Goal: Task Accomplishment & Management: Manage account settings

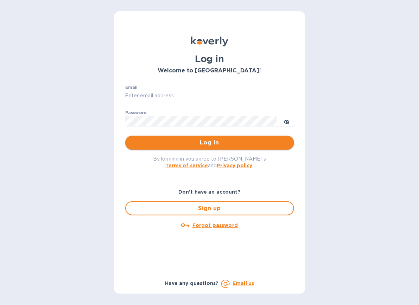
type input "mira@stork.inc"
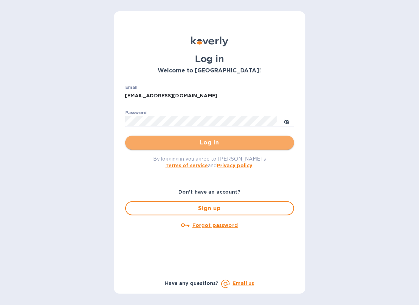
click at [191, 145] on span "Log in" at bounding box center [210, 143] width 158 height 8
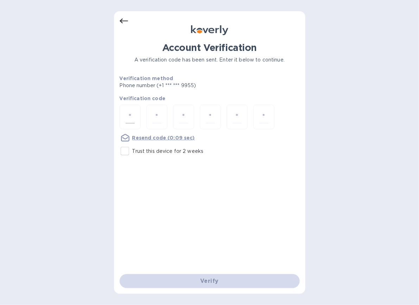
click at [128, 117] on input "number" at bounding box center [130, 117] width 9 height 13
type input "4"
type input "6"
type input "9"
type input "4"
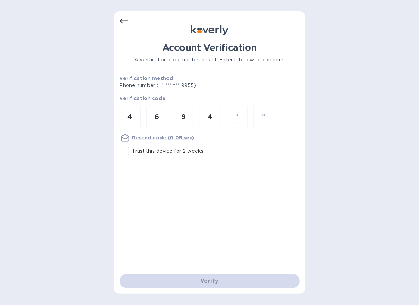
type input "0"
type input "2"
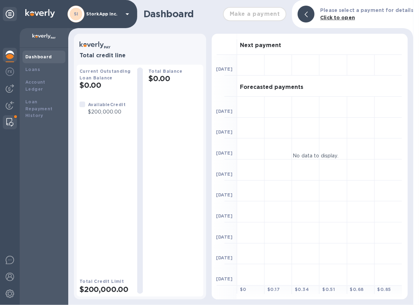
click at [9, 119] on img at bounding box center [9, 122] width 7 height 8
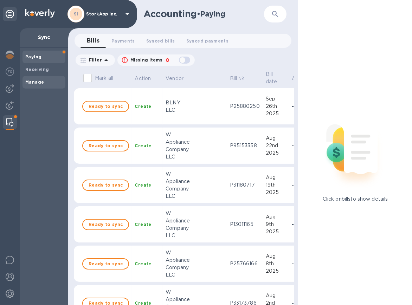
click at [40, 79] on span "Manage" at bounding box center [34, 82] width 19 height 7
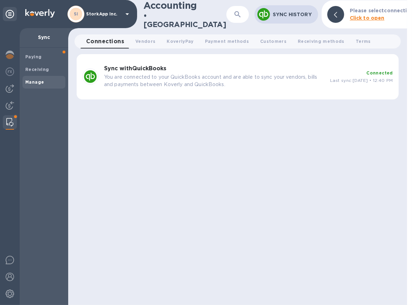
click at [249, 73] on p "You are connected to your QuickBooks account and are able to sync your vendors,…" at bounding box center [214, 80] width 220 height 15
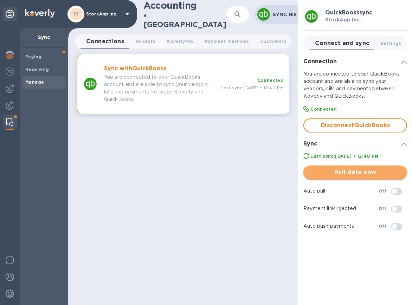
click at [326, 175] on span "Pull data now" at bounding box center [355, 172] width 92 height 8
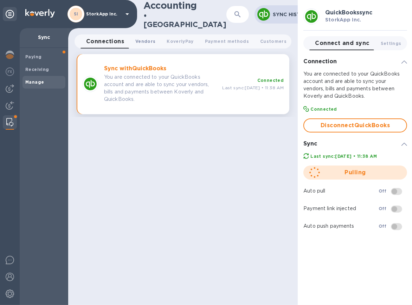
click at [147, 41] on span "Vendors 0" at bounding box center [145, 41] width 20 height 7
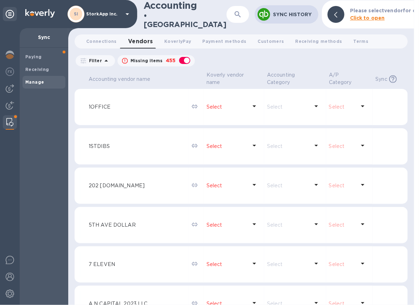
click at [182, 60] on div "button" at bounding box center [185, 61] width 14 height 10
checkbox input "false"
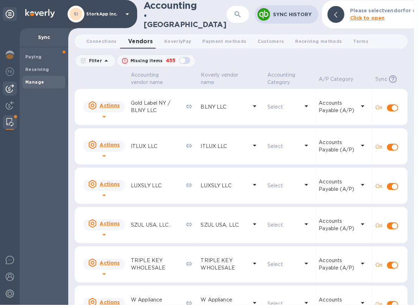
click at [6, 88] on img at bounding box center [10, 88] width 8 height 8
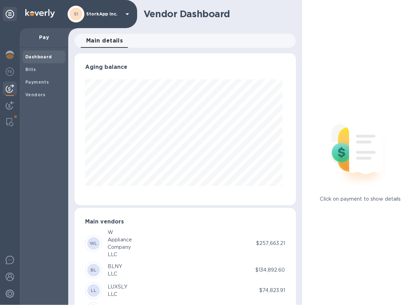
scroll to position [152, 218]
click at [32, 68] on b "Bills" at bounding box center [30, 69] width 11 height 5
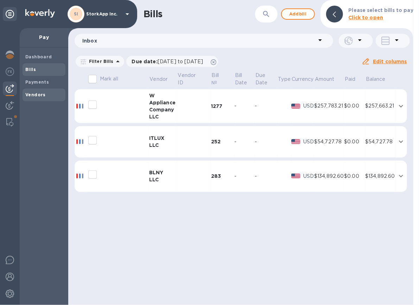
click at [35, 96] on b "Vendors" at bounding box center [35, 94] width 20 height 5
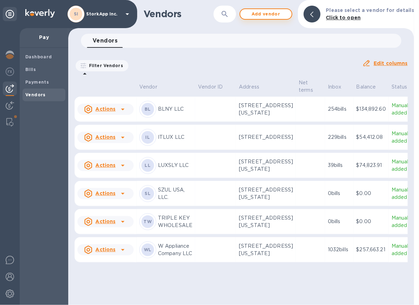
click at [271, 15] on span "Add vendor" at bounding box center [266, 14] width 40 height 8
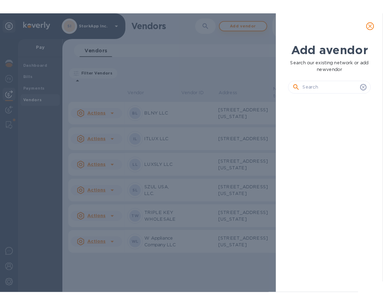
scroll to position [186, 93]
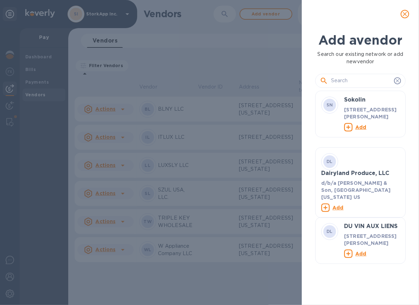
click at [347, 81] on input "text" at bounding box center [361, 81] width 60 height 11
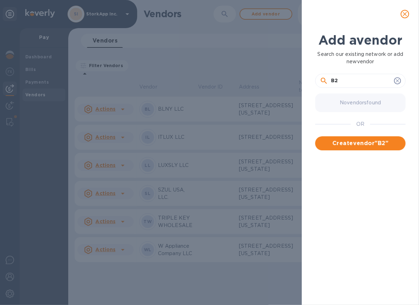
drag, startPoint x: 347, startPoint y: 81, endPoint x: 331, endPoint y: 79, distance: 16.4
click at [331, 79] on input "B2" at bounding box center [361, 81] width 60 height 11
click at [346, 79] on input "B2" at bounding box center [361, 81] width 60 height 11
drag, startPoint x: 346, startPoint y: 79, endPoint x: 328, endPoint y: 77, distance: 17.3
click at [328, 77] on div "B2" at bounding box center [360, 81] width 81 height 11
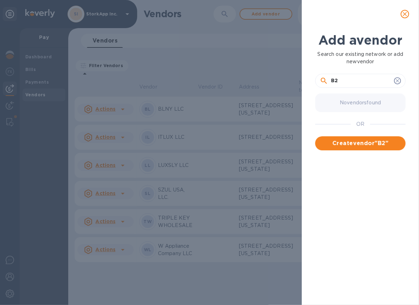
paste input "Spectr Distributors INC"
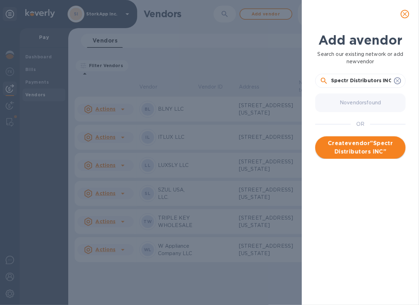
type input "Spectr Distributors INC"
click at [359, 149] on span "Create vendor " Spectr Distributors INC "" at bounding box center [360, 147] width 79 height 17
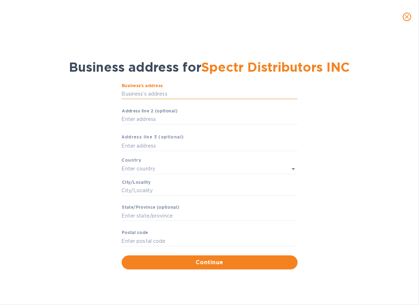
drag, startPoint x: 157, startPoint y: 92, endPoint x: 186, endPoint y: 92, distance: 28.8
click at [157, 92] on input "Business’s аddress" at bounding box center [210, 94] width 176 height 11
paste input "Spectr Distributors INC"
type input "Spectr Distributors INC"
drag, startPoint x: 185, startPoint y: 92, endPoint x: 114, endPoint y: 95, distance: 71.8
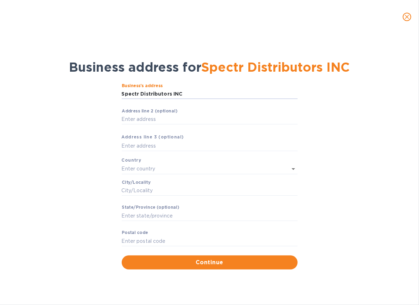
click at [114, 95] on div "Business’s аddress Spectr Distributors INC ​ Аddress line 2 (optional) ​ Аddres…" at bounding box center [209, 176] width 401 height 195
click at [129, 91] on input "Business’s аddress" at bounding box center [210, 94] width 176 height 11
paste input "[STREET_ADDRESS][PERSON_NAME]"
type input "[STREET_ADDRESS][PERSON_NAME]"
type input "[GEOGRAPHIC_DATA]"
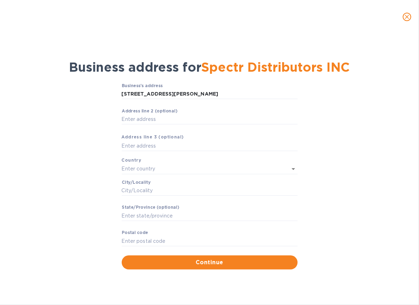
type input "NY"
type input "11214"
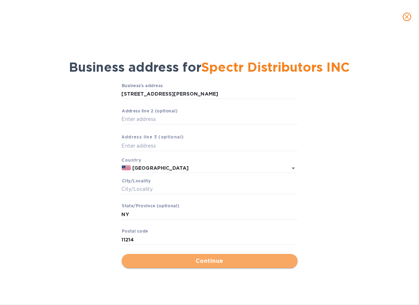
click at [209, 260] on span "Continue" at bounding box center [209, 261] width 165 height 8
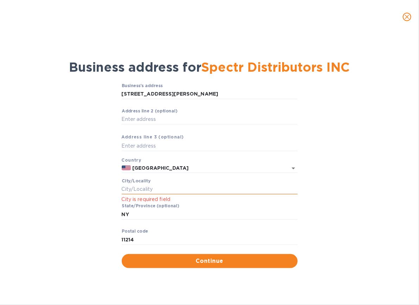
click at [143, 187] on input "Сity/Locаlity" at bounding box center [210, 189] width 176 height 11
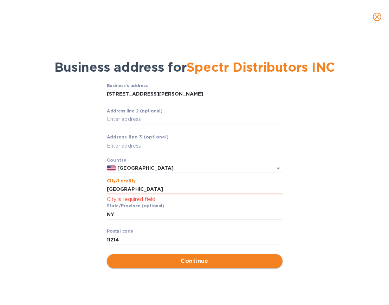
type input "[GEOGRAPHIC_DATA]"
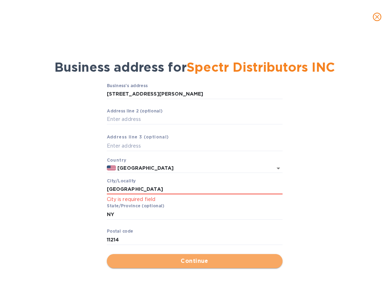
click at [147, 260] on span "Continue" at bounding box center [195, 261] width 165 height 8
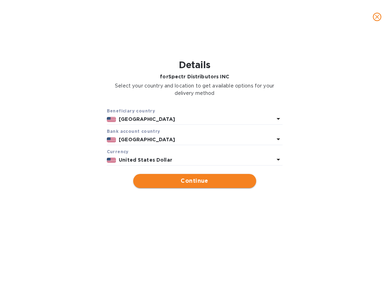
click at [192, 182] on span "Continue" at bounding box center [195, 181] width 112 height 8
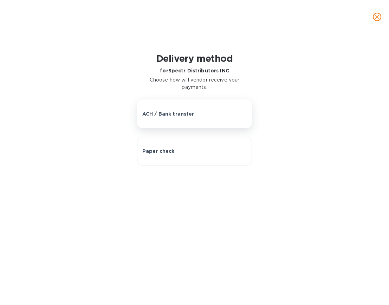
click at [180, 116] on p "ACH / Bank transfer" at bounding box center [168, 113] width 52 height 7
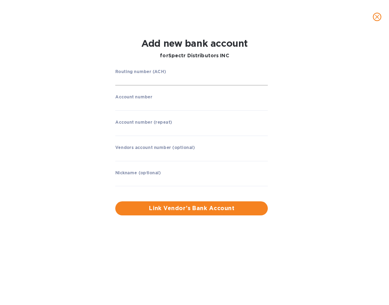
click at [161, 76] on input "string" at bounding box center [191, 80] width 153 height 11
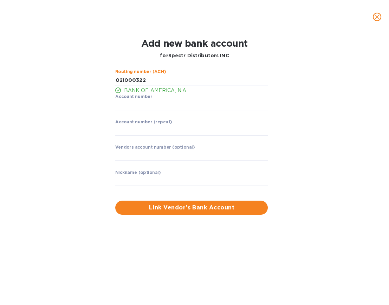
type input "021000322"
click at [137, 122] on label "Account number (repeat)" at bounding box center [143, 122] width 57 height 4
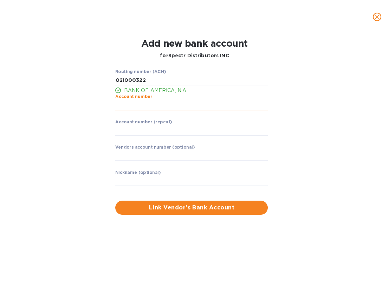
click at [135, 103] on input "string" at bounding box center [191, 105] width 153 height 11
type input "483110538788"
click at [121, 131] on input "string" at bounding box center [191, 130] width 153 height 11
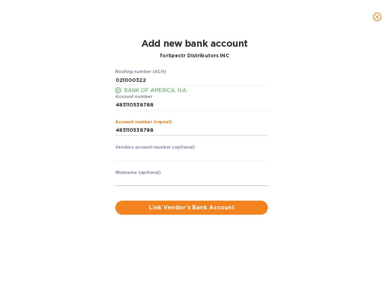
type input "483110538788"
click at [125, 182] on input "text" at bounding box center [191, 181] width 153 height 11
type input "B2B FRAMES"
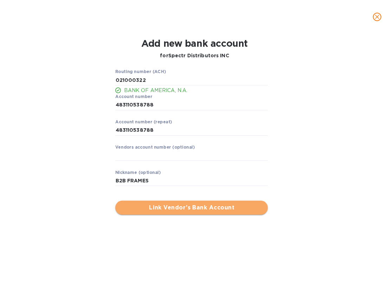
click at [187, 206] on span "Link Vendor’s Bank Account" at bounding box center [191, 208] width 141 height 8
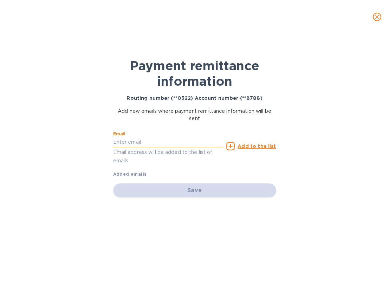
click at [128, 141] on input "text" at bounding box center [168, 142] width 111 height 11
paste input "[EMAIL_ADDRESS][DOMAIN_NAME]"
type input "[EMAIL_ADDRESS][DOMAIN_NAME]"
click at [254, 143] on u "Add to the list" at bounding box center [257, 146] width 38 height 6
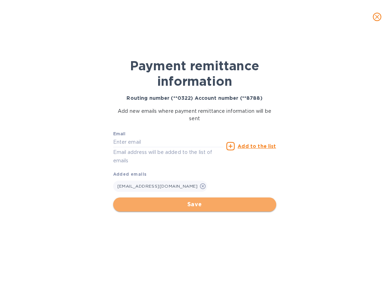
click at [194, 205] on span "Save" at bounding box center [195, 204] width 152 height 8
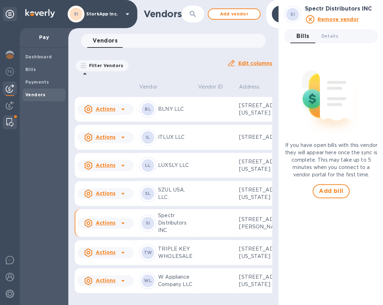
click at [7, 118] on img at bounding box center [9, 122] width 7 height 8
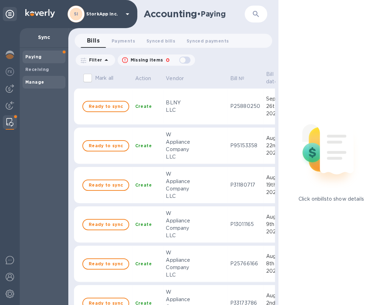
click at [28, 80] on b "Manage" at bounding box center [34, 81] width 19 height 5
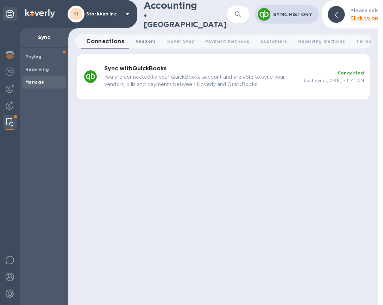
click at [140, 39] on span "Vendors 0" at bounding box center [145, 41] width 20 height 7
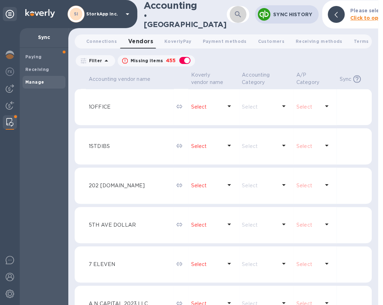
click at [235, 12] on icon "button" at bounding box center [238, 14] width 6 height 6
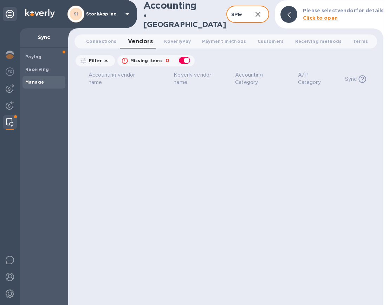
drag, startPoint x: 233, startPoint y: 15, endPoint x: 189, endPoint y: 12, distance: 44.0
click at [189, 12] on div "Accounting • Manage SPECT ​ Sync History Please select vendor for details Click…" at bounding box center [225, 14] width 315 height 29
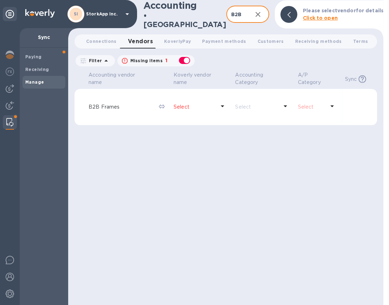
type input "B2B"
click at [287, 106] on icon at bounding box center [285, 106] width 8 height 8
click at [333, 105] on icon at bounding box center [333, 106] width 4 height 2
click at [334, 106] on icon at bounding box center [332, 106] width 8 height 8
click at [222, 105] on icon at bounding box center [223, 106] width 4 height 2
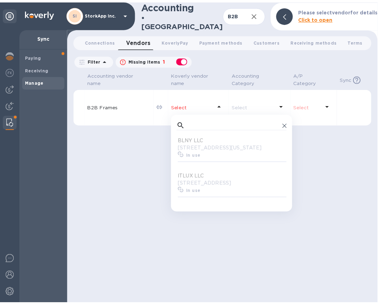
scroll to position [64, 109]
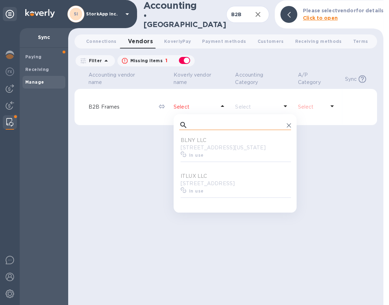
click at [198, 122] on input "text" at bounding box center [238, 125] width 94 height 11
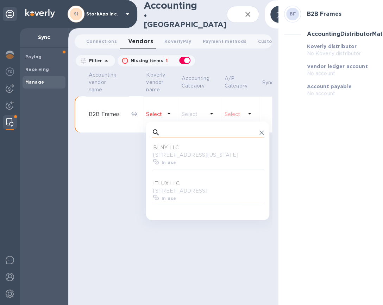
type input "S"
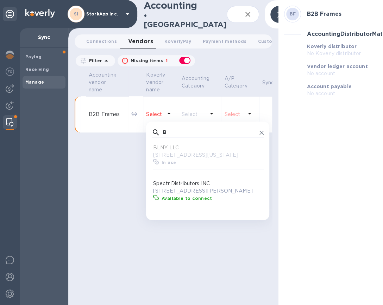
type input "B"
click at [200, 188] on p "[STREET_ADDRESS][PERSON_NAME]" at bounding box center [209, 190] width 112 height 7
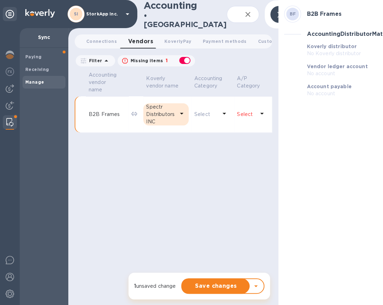
click at [263, 113] on icon at bounding box center [262, 114] width 4 height 2
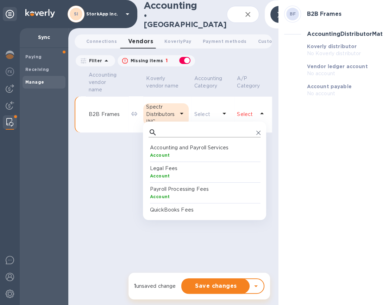
click at [174, 129] on input "text" at bounding box center [207, 132] width 94 height 11
type input "AC"
click at [181, 173] on b "AccountsPayable" at bounding box center [170, 175] width 41 height 5
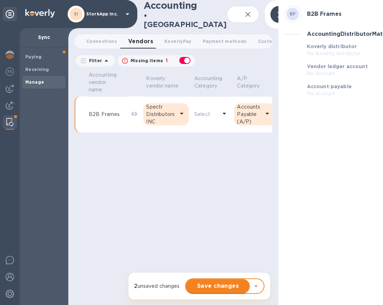
click at [217, 286] on span "Save changes" at bounding box center [217, 286] width 52 height 8
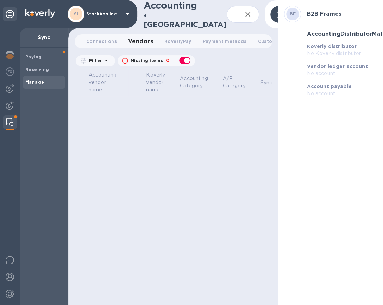
click at [8, 122] on img at bounding box center [9, 122] width 7 height 8
click at [42, 82] on b "Manage" at bounding box center [34, 81] width 19 height 5
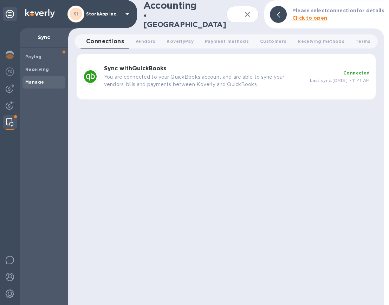
click at [200, 87] on p "You are connected to your QuickBooks account and are able to sync your vendors,…" at bounding box center [204, 80] width 200 height 15
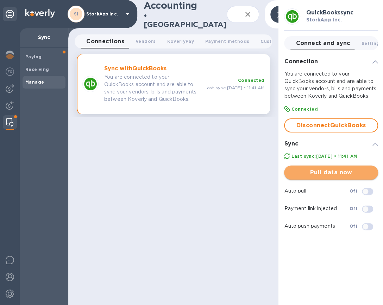
click at [330, 177] on span "Pull data now" at bounding box center [330, 172] width 83 height 8
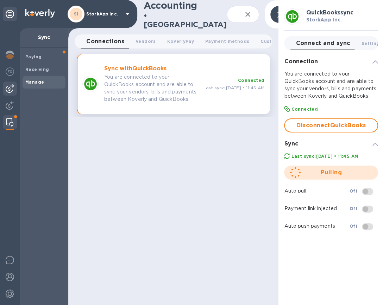
click at [11, 88] on img at bounding box center [10, 88] width 8 height 8
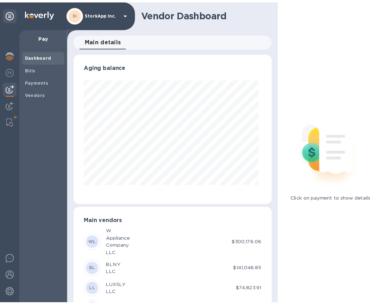
scroll to position [152, 199]
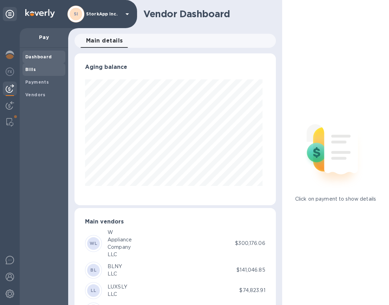
click at [31, 70] on b "Bills" at bounding box center [30, 69] width 11 height 5
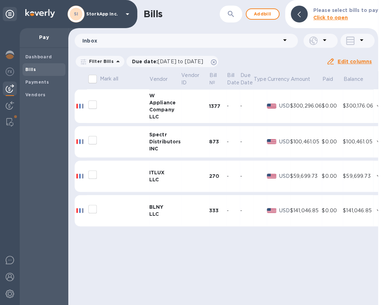
click at [158, 142] on div "Distributors" at bounding box center [165, 141] width 32 height 7
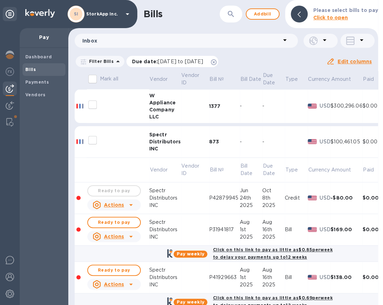
click at [203, 63] on span "[DATE] to [DATE]" at bounding box center [180, 62] width 45 height 6
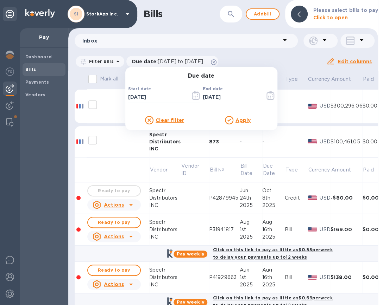
click at [267, 95] on icon "button" at bounding box center [270, 95] width 8 height 8
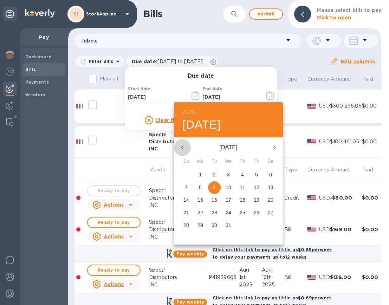
click at [181, 146] on icon "button" at bounding box center [182, 147] width 8 height 8
click at [185, 238] on p "31" at bounding box center [187, 238] width 6 height 7
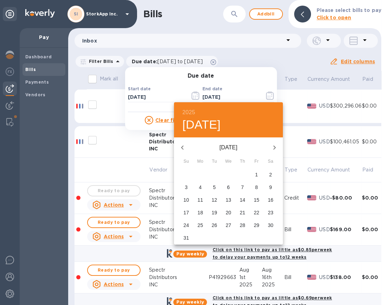
type input "[DATE]"
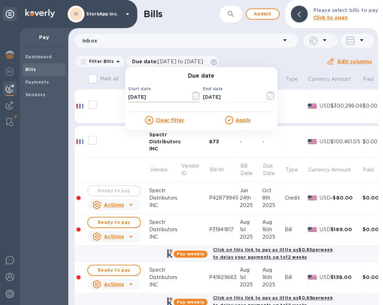
click at [192, 96] on icon "button" at bounding box center [196, 95] width 8 height 8
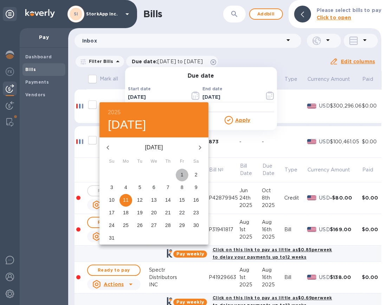
click at [182, 173] on p "1" at bounding box center [182, 174] width 3 height 7
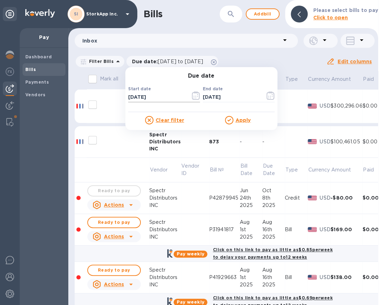
click at [195, 98] on icon "button" at bounding box center [196, 95] width 8 height 8
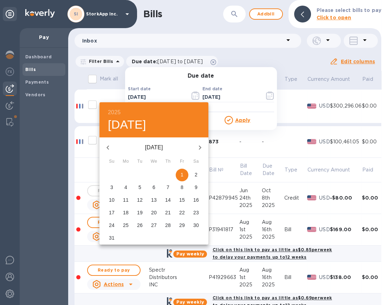
click at [105, 147] on icon "button" at bounding box center [108, 147] width 8 height 8
click at [140, 174] on p "1" at bounding box center [140, 174] width 3 height 7
type input "[DATE]"
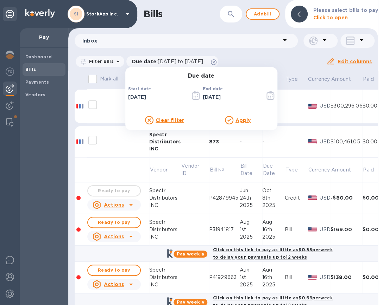
click at [230, 120] on icon at bounding box center [229, 120] width 8 height 8
click at [238, 119] on u "Apply" at bounding box center [242, 120] width 15 height 6
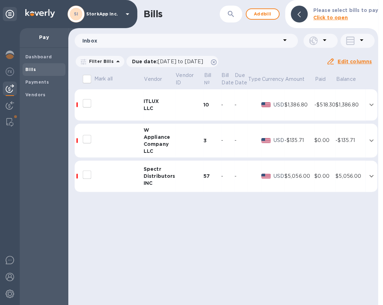
click at [158, 170] on div "Spectr" at bounding box center [159, 169] width 32 height 7
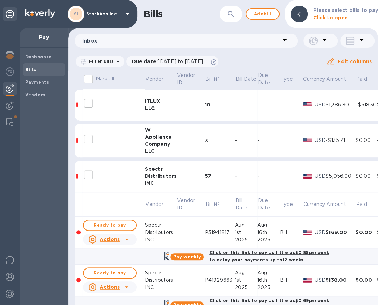
click at [157, 174] on div "Distributors" at bounding box center [161, 176] width 32 height 7
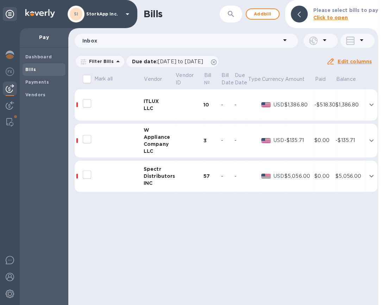
click at [153, 177] on div "Distributors" at bounding box center [159, 176] width 32 height 7
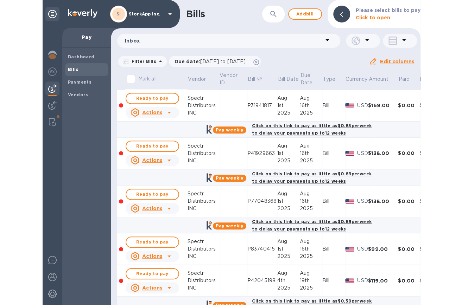
scroll to position [132, 0]
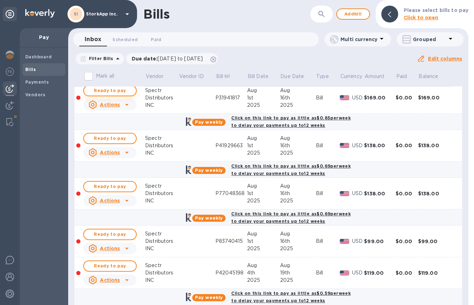
click at [116, 92] on span "Ready to pay" at bounding box center [110, 91] width 41 height 8
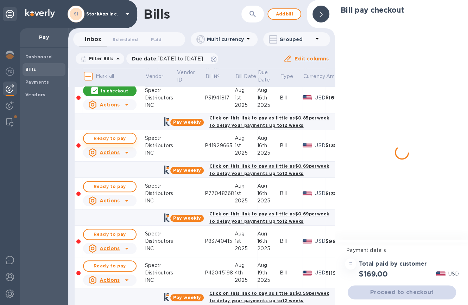
click at [114, 137] on span "Ready to pay" at bounding box center [109, 138] width 41 height 8
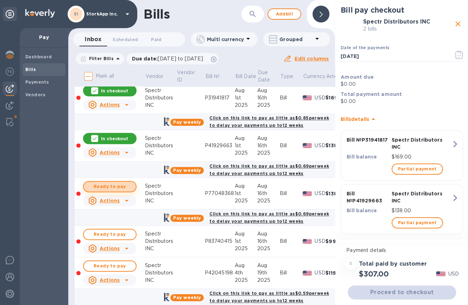
click at [109, 183] on span "Ready to pay" at bounding box center [109, 187] width 41 height 8
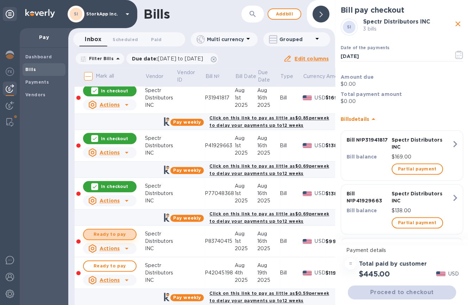
click at [109, 231] on span "Ready to pay" at bounding box center [109, 234] width 41 height 8
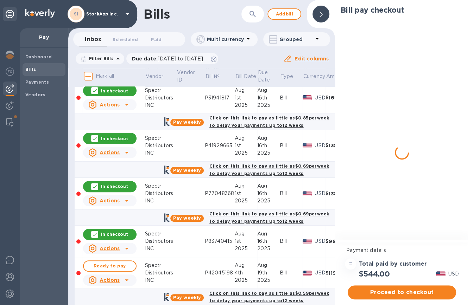
click at [108, 264] on span "Ready to pay" at bounding box center [109, 266] width 41 height 8
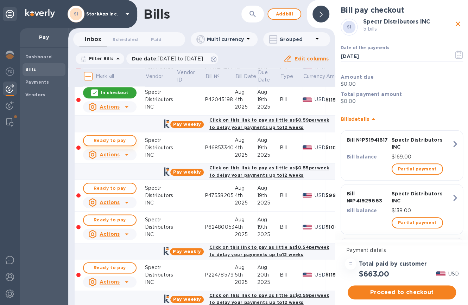
scroll to position [307, 0]
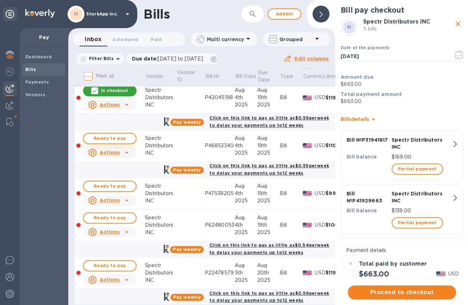
click at [99, 140] on span "Ready to pay" at bounding box center [109, 138] width 41 height 8
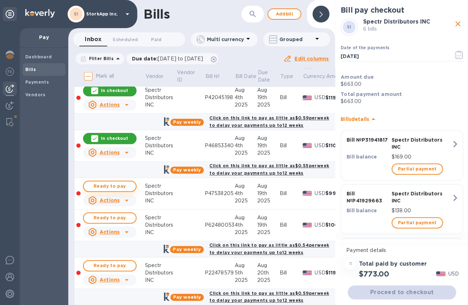
click at [98, 183] on span "Ready to pay" at bounding box center [109, 186] width 41 height 8
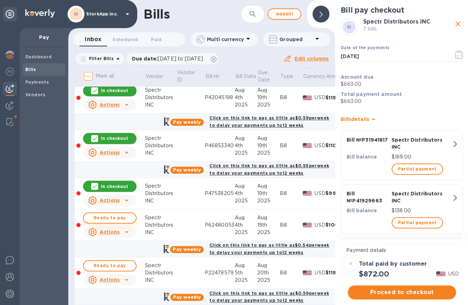
click at [99, 217] on span "Ready to pay" at bounding box center [109, 218] width 41 height 8
click at [100, 264] on span "Ready to pay" at bounding box center [109, 266] width 41 height 8
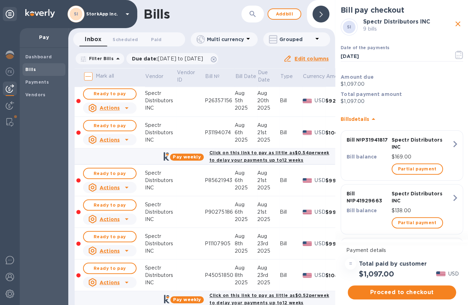
scroll to position [439, 0]
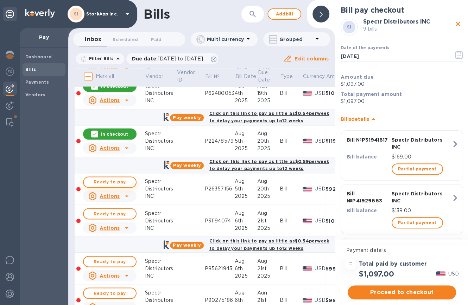
click at [107, 183] on span "Ready to pay" at bounding box center [109, 182] width 41 height 8
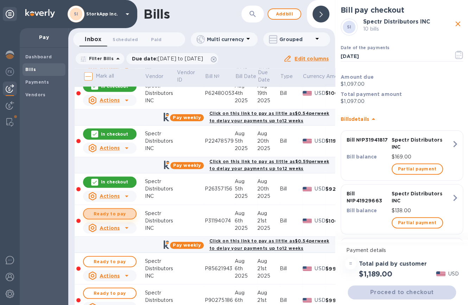
click at [103, 215] on span "Ready to pay" at bounding box center [109, 214] width 41 height 8
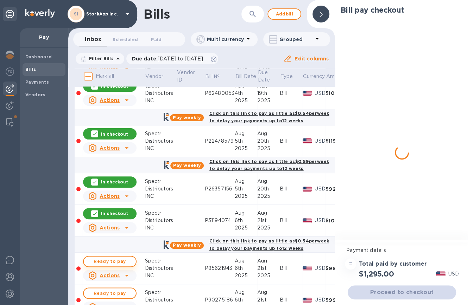
click at [105, 259] on span "Ready to pay" at bounding box center [109, 261] width 41 height 8
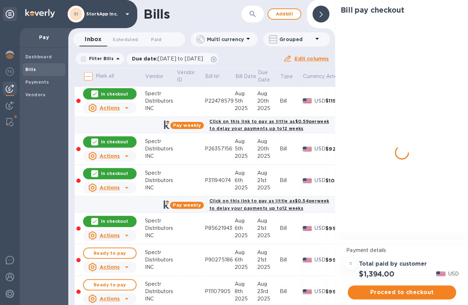
scroll to position [571, 0]
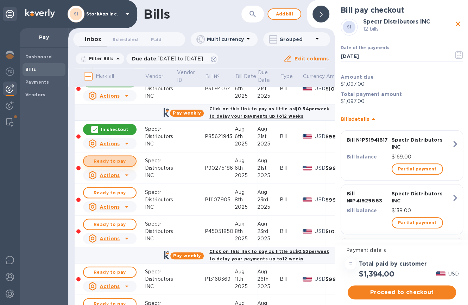
click at [107, 159] on span "Ready to pay" at bounding box center [109, 161] width 41 height 8
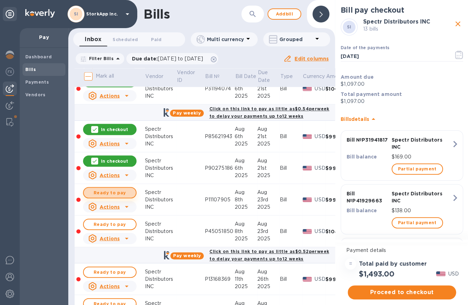
click at [107, 193] on span "Ready to pay" at bounding box center [109, 192] width 41 height 8
click at [108, 223] on span "Ready to pay" at bounding box center [109, 224] width 41 height 8
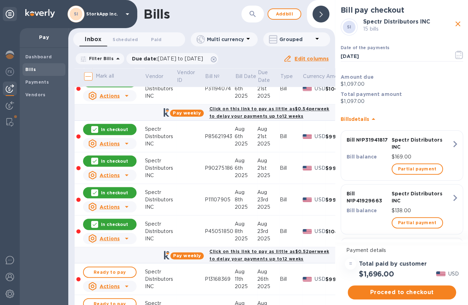
click at [110, 274] on span "Ready to pay" at bounding box center [109, 272] width 41 height 8
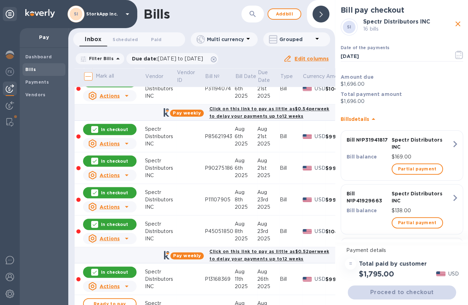
scroll to position [747, 0]
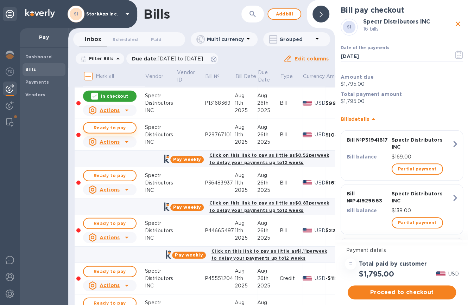
click at [104, 132] on button "Ready to pay" at bounding box center [109, 127] width 53 height 11
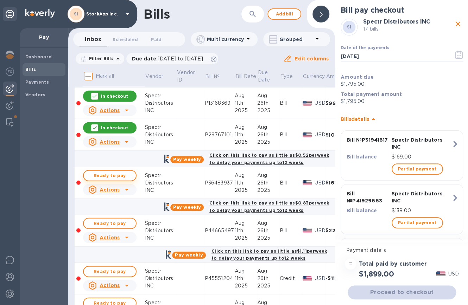
click at [110, 178] on span "Ready to pay" at bounding box center [109, 176] width 41 height 8
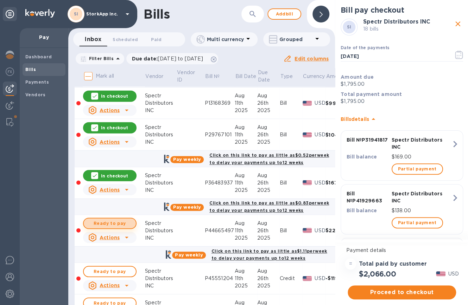
click at [108, 223] on span "Ready to pay" at bounding box center [109, 223] width 41 height 8
click at [109, 275] on span "Ready to pay" at bounding box center [109, 272] width 41 height 8
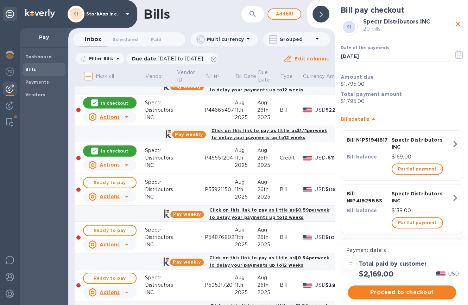
scroll to position [879, 0]
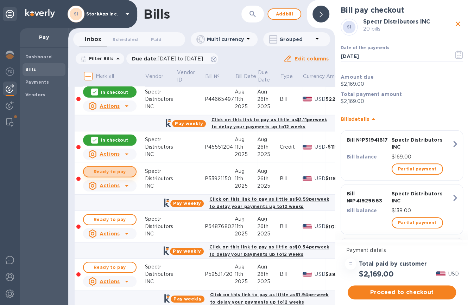
click at [115, 170] on span "Ready to pay" at bounding box center [109, 172] width 41 height 8
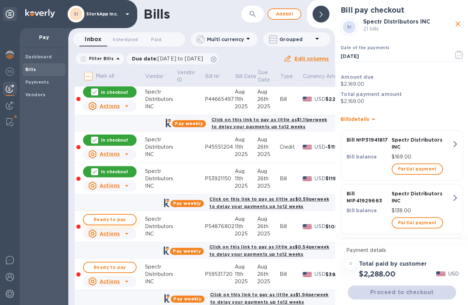
click at [109, 222] on span "Ready to pay" at bounding box center [109, 220] width 41 height 8
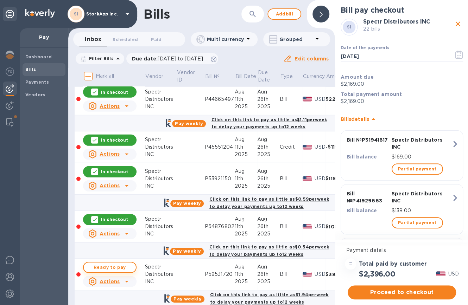
click at [109, 267] on span "Ready to pay" at bounding box center [109, 267] width 41 height 8
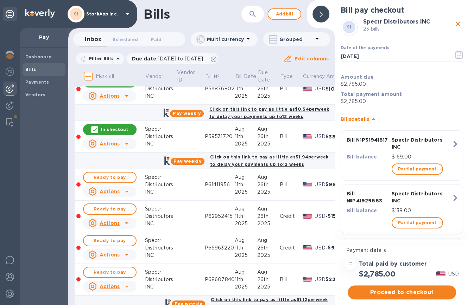
scroll to position [1055, 0]
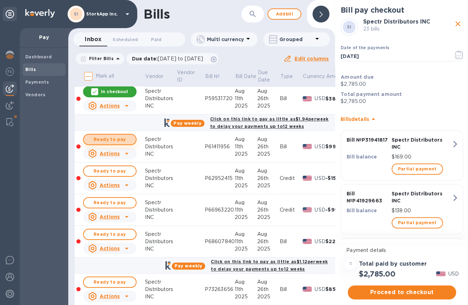
click at [109, 140] on span "Ready to pay" at bounding box center [109, 139] width 41 height 8
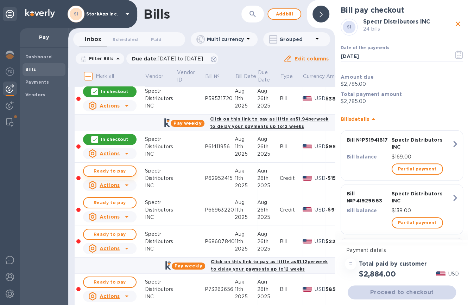
click at [104, 170] on span "Ready to pay" at bounding box center [109, 171] width 41 height 8
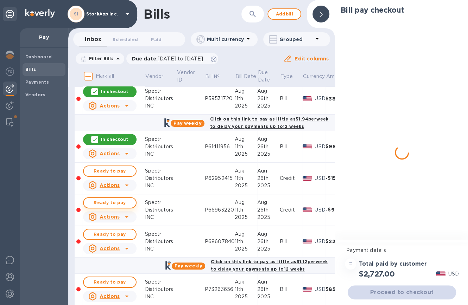
click at [106, 205] on span "Ready to pay" at bounding box center [109, 203] width 41 height 8
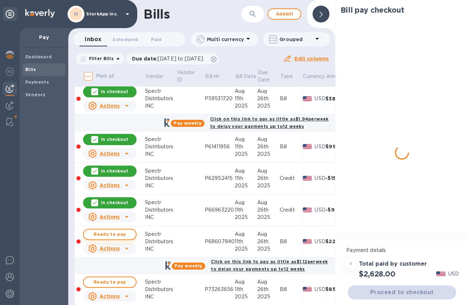
click at [110, 236] on span "Ready to pay" at bounding box center [109, 234] width 41 height 8
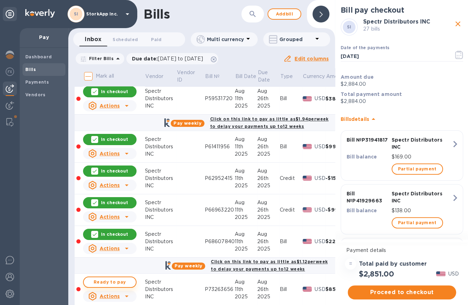
click at [112, 280] on span "Ready to pay" at bounding box center [109, 282] width 41 height 8
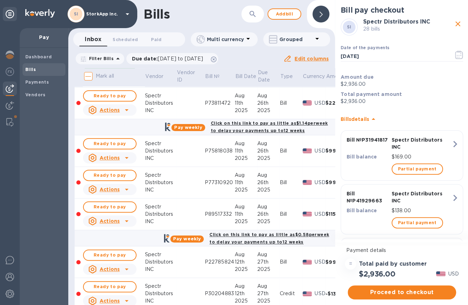
scroll to position [1274, 0]
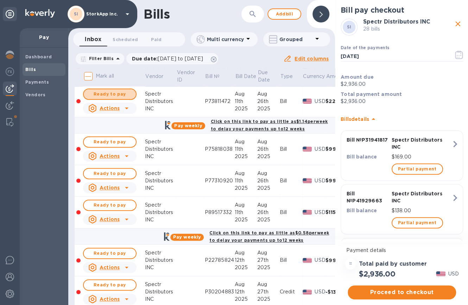
drag, startPoint x: 115, startPoint y: 92, endPoint x: 116, endPoint y: 116, distance: 23.6
click at [115, 94] on span "Ready to pay" at bounding box center [109, 94] width 41 height 8
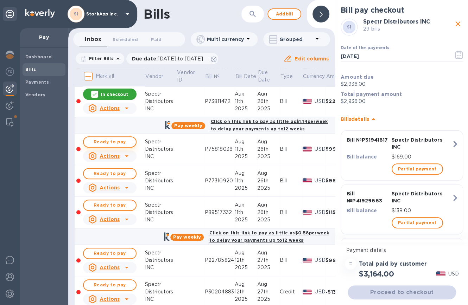
click at [111, 140] on span "Ready to pay" at bounding box center [109, 142] width 41 height 8
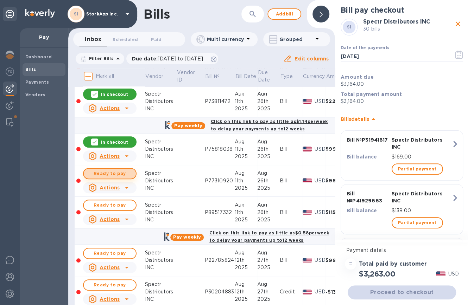
click at [111, 174] on span "Ready to pay" at bounding box center [109, 174] width 41 height 8
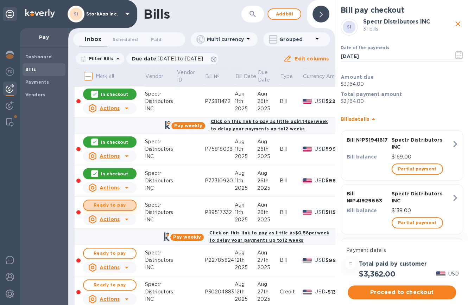
click at [113, 204] on span "Ready to pay" at bounding box center [109, 205] width 41 height 8
click at [113, 252] on span "Ready to pay" at bounding box center [109, 253] width 41 height 8
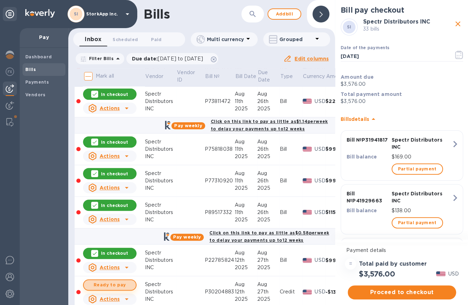
click at [115, 281] on span "Ready to pay" at bounding box center [109, 285] width 41 height 8
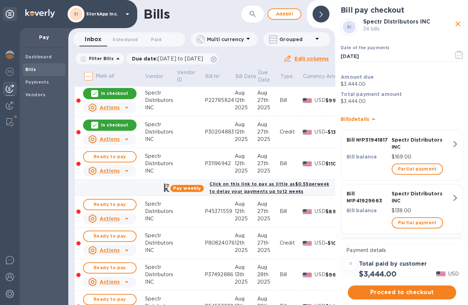
scroll to position [1451, 0]
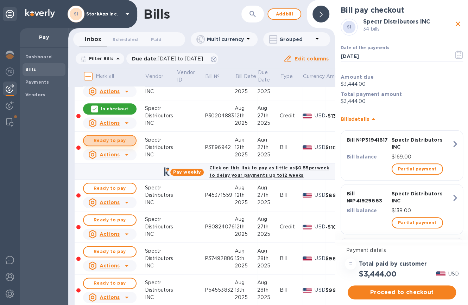
click at [114, 137] on span "Ready to pay" at bounding box center [109, 140] width 41 height 8
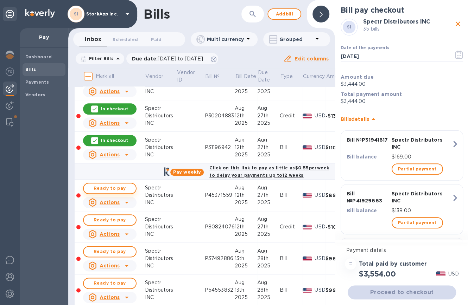
click at [117, 186] on span "Ready to pay" at bounding box center [109, 188] width 41 height 8
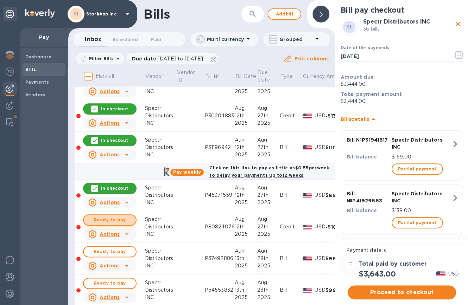
click at [114, 219] on span "Ready to pay" at bounding box center [109, 220] width 41 height 8
click at [113, 250] on span "Ready to pay" at bounding box center [109, 252] width 41 height 8
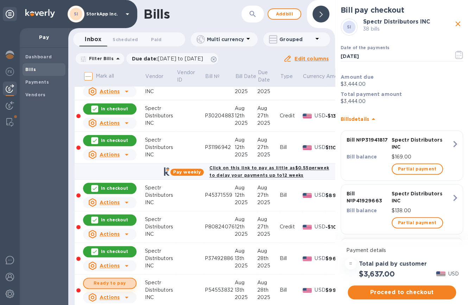
click at [114, 282] on span "Ready to pay" at bounding box center [109, 283] width 41 height 8
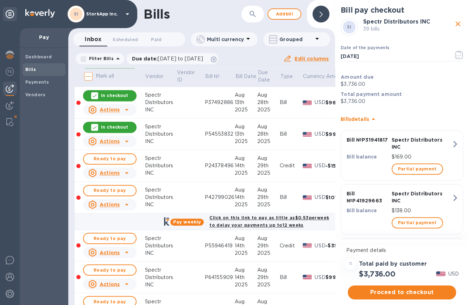
scroll to position [1670, 0]
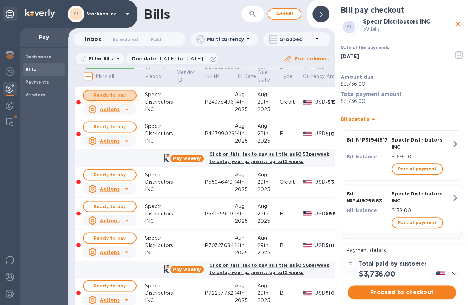
click at [118, 96] on span "Ready to pay" at bounding box center [109, 95] width 41 height 8
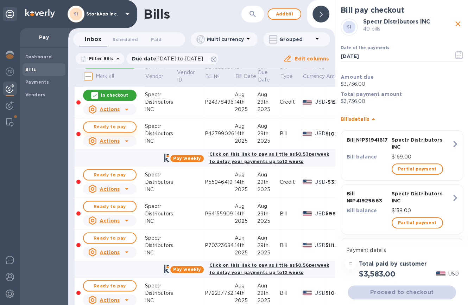
click at [114, 126] on span "Ready to pay" at bounding box center [109, 127] width 41 height 8
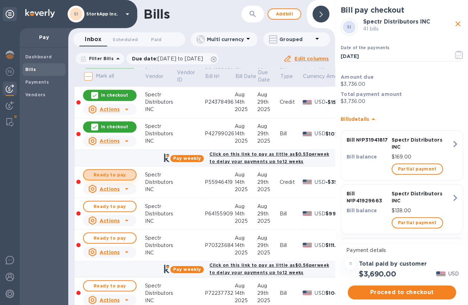
click at [113, 172] on span "Ready to pay" at bounding box center [109, 175] width 41 height 8
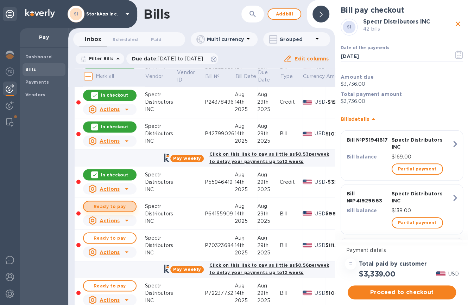
click at [114, 204] on span "Ready to pay" at bounding box center [109, 206] width 41 height 8
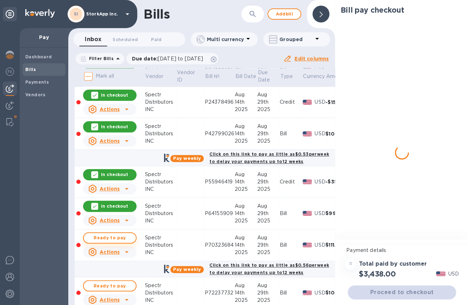
click at [118, 238] on span "Ready to pay" at bounding box center [109, 238] width 41 height 8
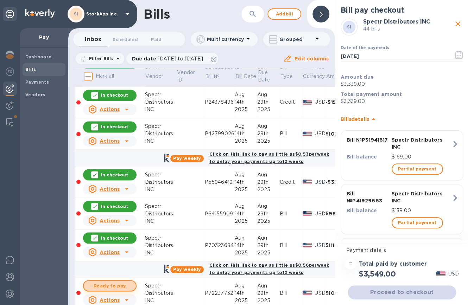
click at [123, 284] on span "Ready to pay" at bounding box center [109, 286] width 41 height 8
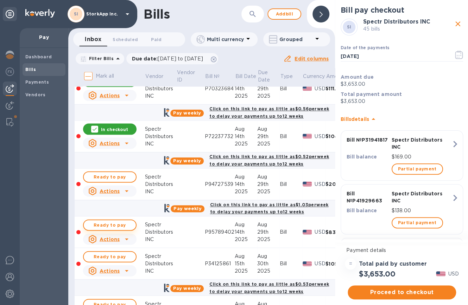
scroll to position [1846, 0]
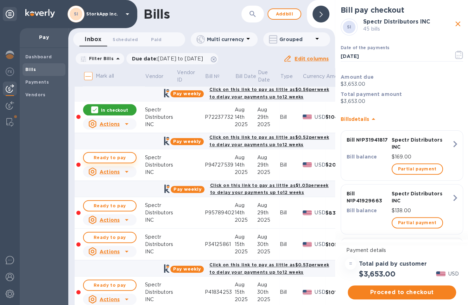
click at [113, 158] on span "Ready to pay" at bounding box center [109, 158] width 41 height 8
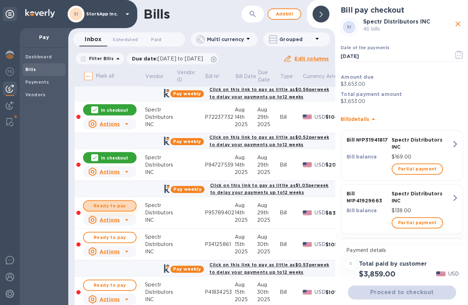
click at [113, 204] on span "Ready to pay" at bounding box center [109, 206] width 41 height 8
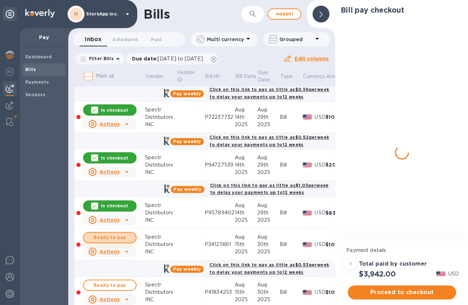
click at [112, 234] on span "Ready to pay" at bounding box center [109, 238] width 41 height 8
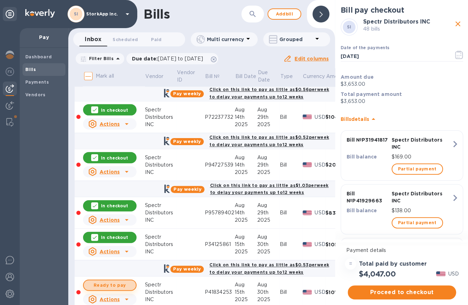
click at [115, 285] on span "Ready to pay" at bounding box center [109, 285] width 41 height 8
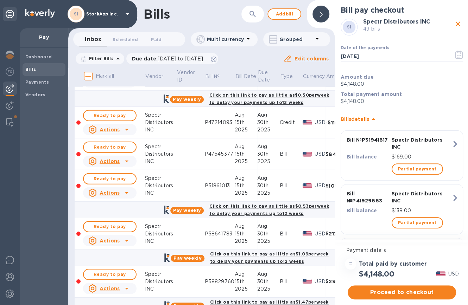
scroll to position [2066, 0]
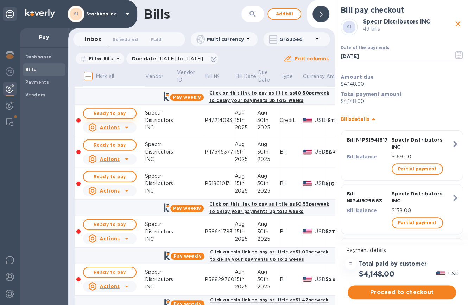
click at [114, 113] on span "Ready to pay" at bounding box center [109, 113] width 41 height 8
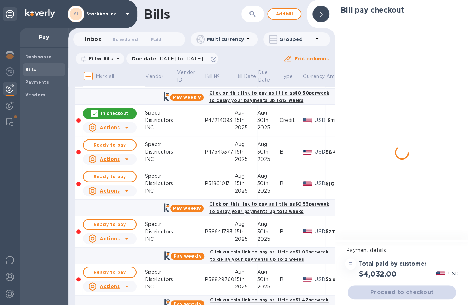
click at [114, 144] on span "Ready to pay" at bounding box center [109, 145] width 41 height 8
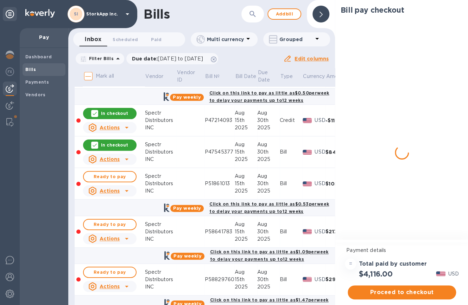
click at [112, 173] on span "Ready to pay" at bounding box center [109, 177] width 41 height 8
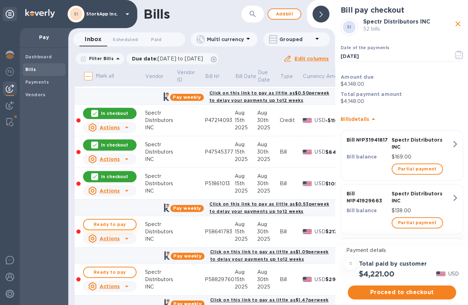
click at [109, 222] on span "Ready to pay" at bounding box center [109, 224] width 41 height 8
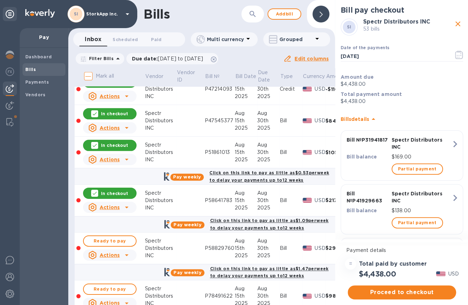
scroll to position [2154, 0]
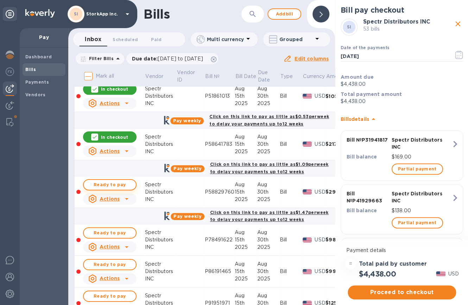
click at [122, 183] on span "Ready to pay" at bounding box center [109, 185] width 41 height 8
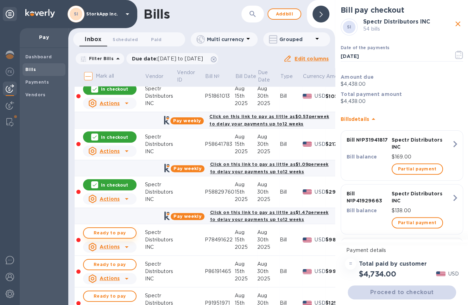
click at [117, 229] on span "Ready to pay" at bounding box center [109, 233] width 41 height 8
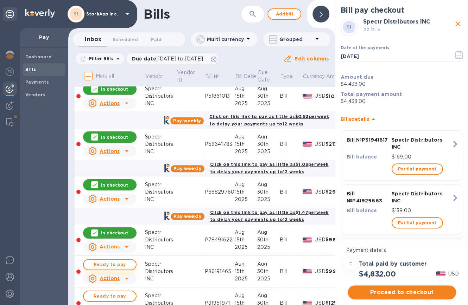
click at [114, 261] on span "Ready to pay" at bounding box center [109, 265] width 41 height 8
click at [110, 292] on span "Ready to pay" at bounding box center [109, 296] width 41 height 8
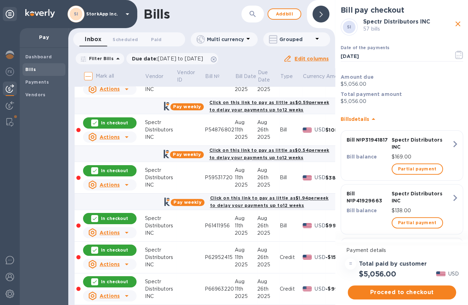
scroll to position [1188, 0]
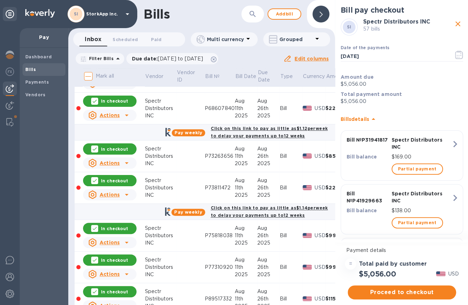
click at [418, 25] on p "57 bills" at bounding box center [407, 28] width 89 height 7
click at [418, 20] on icon "close" at bounding box center [457, 24] width 8 height 8
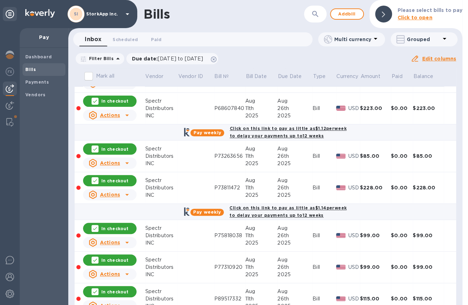
checkbox input "false"
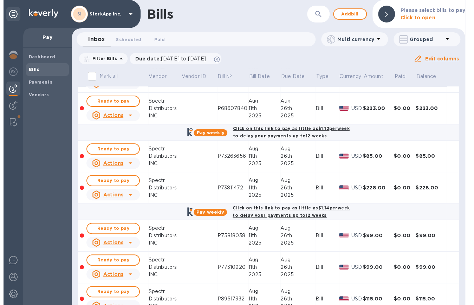
scroll to position [0, 0]
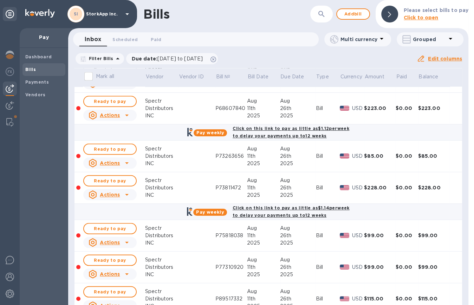
click at [34, 67] on b "Bills" at bounding box center [30, 69] width 11 height 5
click at [37, 68] on span "Bills" at bounding box center [43, 69] width 37 height 7
click at [47, 82] on b "Payments" at bounding box center [37, 81] width 24 height 5
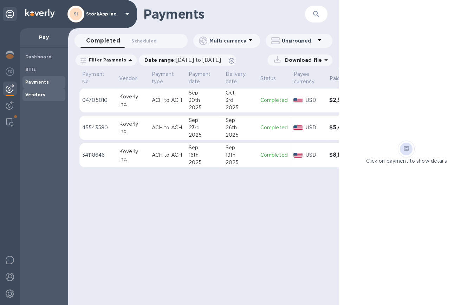
click at [37, 94] on b "Vendors" at bounding box center [35, 94] width 20 height 5
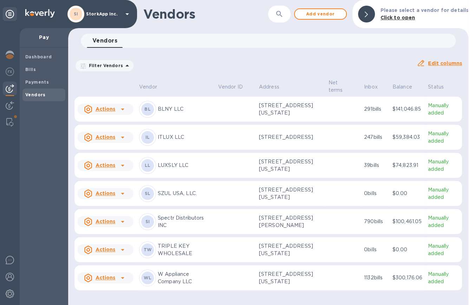
scroll to position [15, 0]
click at [281, 221] on p "[STREET_ADDRESS][PERSON_NAME]" at bounding box center [291, 222] width 64 height 15
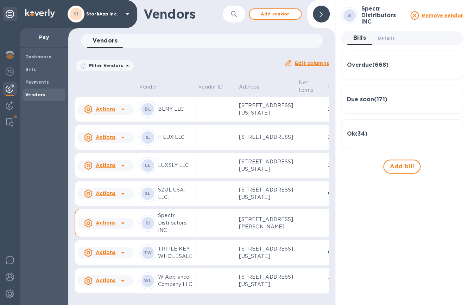
click at [368, 62] on h3 "Overdue ( 668 )" at bounding box center [367, 65] width 41 height 7
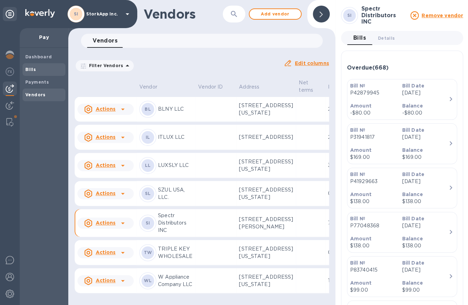
click at [37, 66] on span "Bills" at bounding box center [43, 69] width 37 height 7
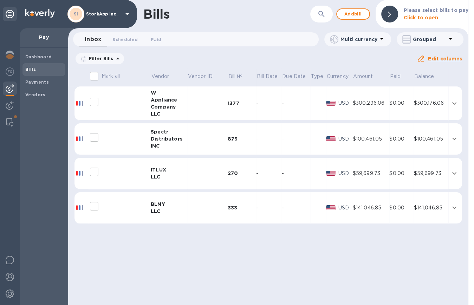
click at [198, 136] on td at bounding box center [207, 139] width 40 height 32
click at [0, 0] on span "[DATE] to [DATE]" at bounding box center [0, 0] width 0 height 0
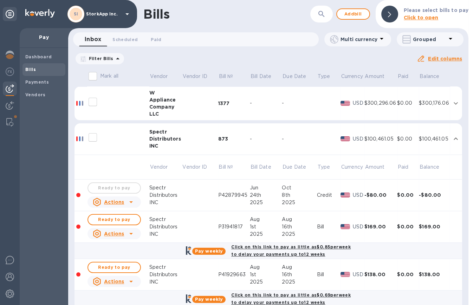
click at [0, 0] on icon at bounding box center [0, 0] width 0 height 0
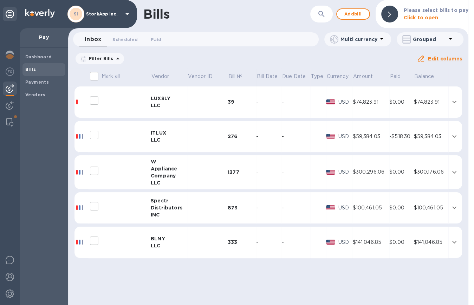
click at [114, 60] on icon at bounding box center [118, 59] width 8 height 8
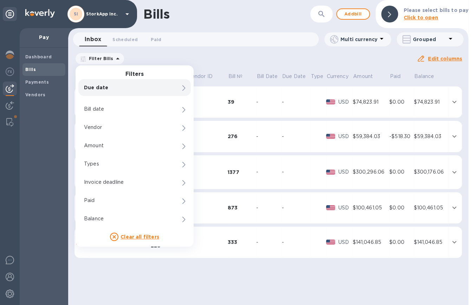
click at [108, 87] on p "Due date" at bounding box center [122, 87] width 77 height 7
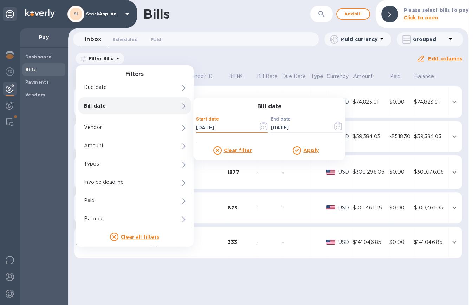
click at [248, 125] on input "[DATE]" at bounding box center [224, 127] width 57 height 11
click at [200, 125] on input "[DATE]" at bounding box center [224, 127] width 57 height 11
type input "[DATE]"
click at [340, 126] on icon "button" at bounding box center [338, 126] width 8 height 8
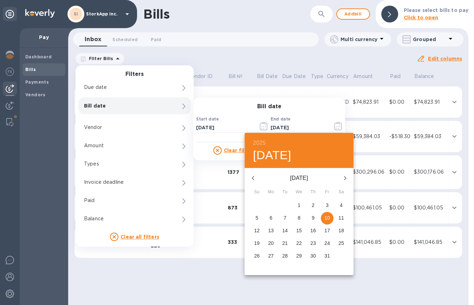
click at [254, 178] on icon "button" at bounding box center [253, 178] width 8 height 8
click at [260, 269] on p "31" at bounding box center [257, 268] width 6 height 7
type input "[DATE]"
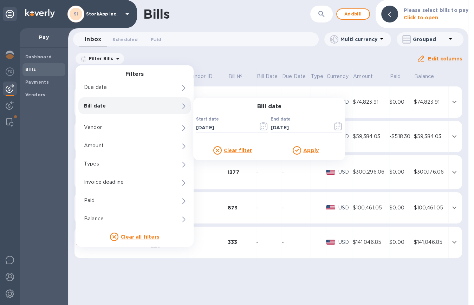
click at [309, 150] on u "Apply" at bounding box center [310, 151] width 15 height 6
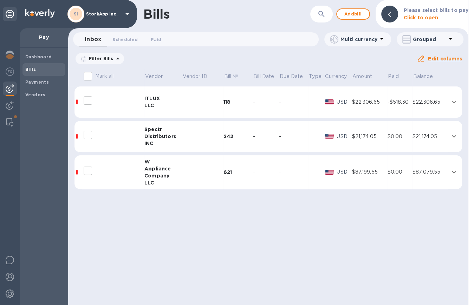
click at [160, 133] on div "Distributors" at bounding box center [164, 136] width 38 height 7
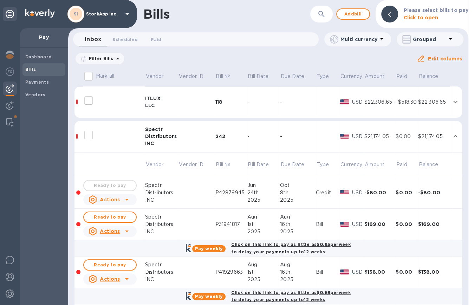
click at [0, 0] on span "06/10/2025 to 08/31/2025" at bounding box center [0, 0] width 0 height 0
click at [0, 0] on input "[DATE]" at bounding box center [0, 0] width 0 height 0
type input "05/10/2025"
click at [0, 0] on u "Apply" at bounding box center [0, 0] width 0 height 0
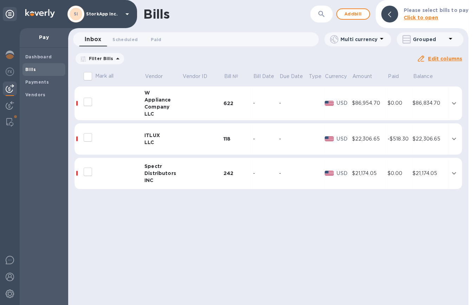
click at [252, 229] on div "Bills ​ Add bill Please select bills to pay Click to open Inbox 0 Scheduled 0 P…" at bounding box center [268, 152] width 401 height 305
click at [284, 215] on div "Bills ​ Add bill Please select bills to pay Click to open Inbox 0 Scheduled 0 P…" at bounding box center [268, 152] width 401 height 305
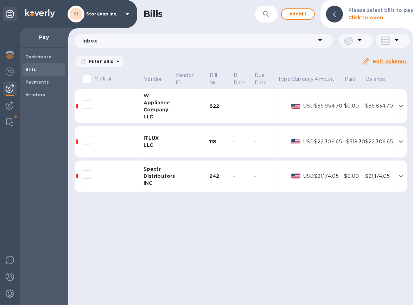
click at [236, 228] on div "Bills ​ Add bill Please select bills to pay Click to open Inbox Filter Bills Bi…" at bounding box center [240, 152] width 345 height 305
click at [230, 224] on div "Bills ​ Add bill Please select bills to pay Click to open Inbox Filter Bills Bi…" at bounding box center [240, 152] width 345 height 305
click at [0, 0] on span "05/10/2025 to 08/31/2025" at bounding box center [0, 0] width 0 height 0
click at [0, 0] on icon "button" at bounding box center [0, 0] width 0 height 0
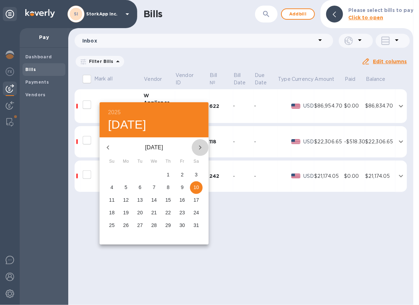
click at [199, 145] on icon "button" at bounding box center [200, 147] width 8 height 8
click at [125, 173] on p "1" at bounding box center [125, 174] width 3 height 7
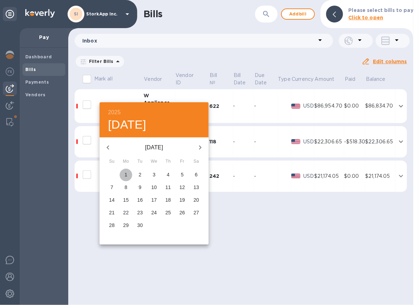
type input "09/01/2025"
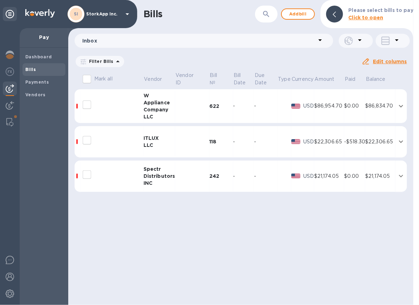
click at [0, 0] on icon "button" at bounding box center [0, 0] width 0 height 0
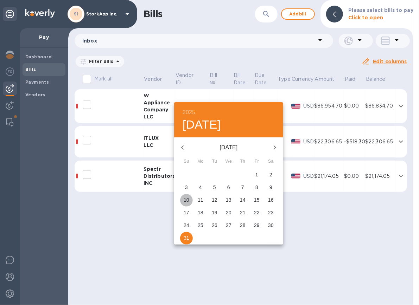
click at [187, 200] on p "10" at bounding box center [187, 200] width 6 height 7
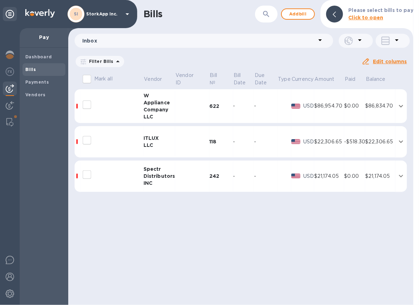
click at [0, 0] on icon "button" at bounding box center [0, 0] width 0 height 0
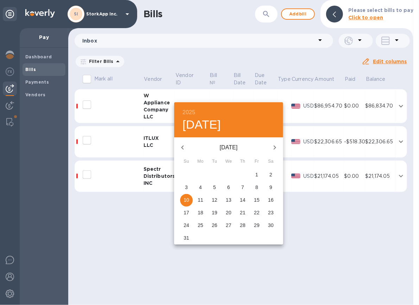
click at [275, 147] on icon "button" at bounding box center [275, 148] width 2 height 4
click at [226, 186] on p "10" at bounding box center [229, 187] width 6 height 7
type input "09/10/2025"
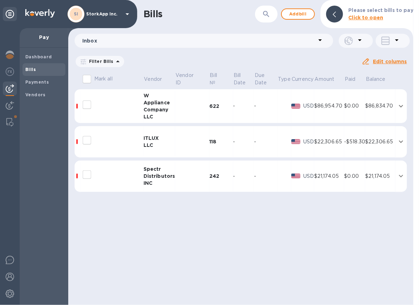
click at [0, 0] on u "Apply" at bounding box center [0, 0] width 0 height 0
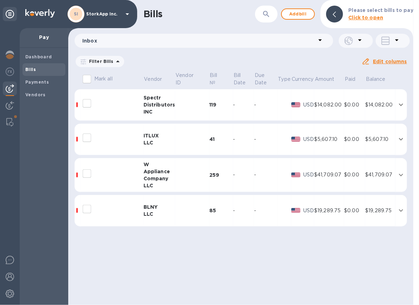
click at [0, 0] on span "09/01/2025 to 09/10/2025" at bounding box center [0, 0] width 0 height 0
click at [0, 0] on icon "button" at bounding box center [0, 0] width 0 height 0
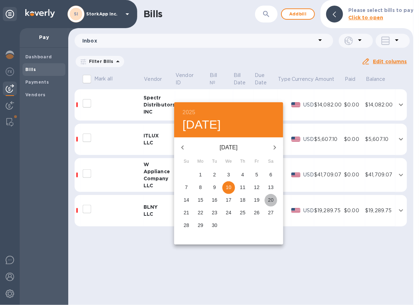
click at [270, 200] on p "20" at bounding box center [271, 200] width 6 height 7
type input "09/20/2025"
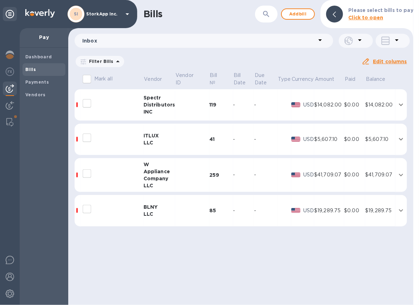
click at [0, 0] on u "Apply" at bounding box center [0, 0] width 0 height 0
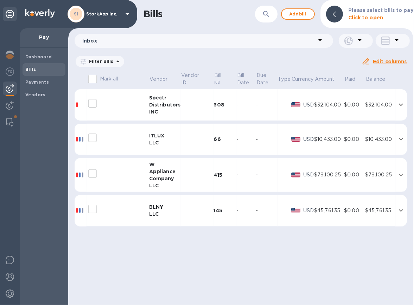
click at [0, 0] on span "09/01/2025 to 09/20/2025" at bounding box center [0, 0] width 0 height 0
